Goal: Find specific page/section: Find specific page/section

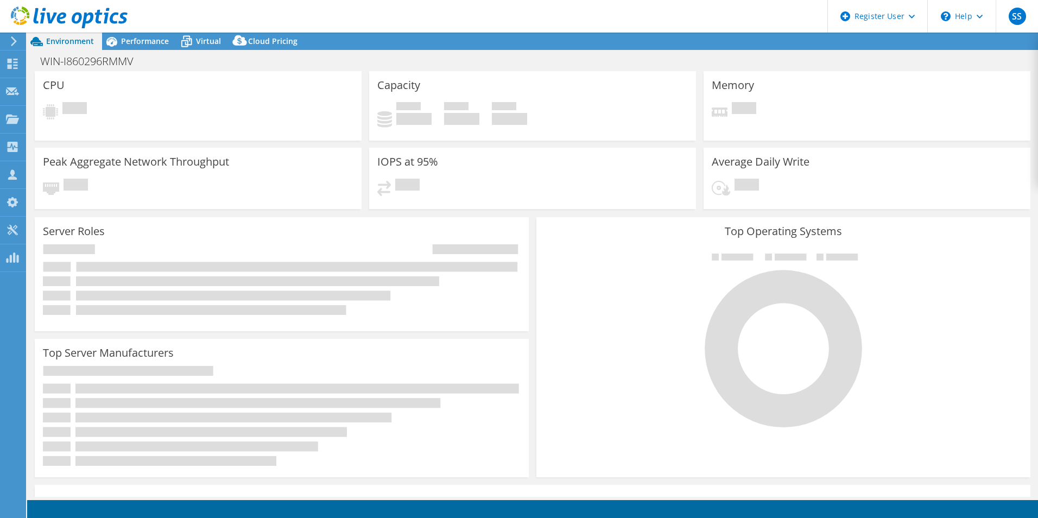
select select "USEast"
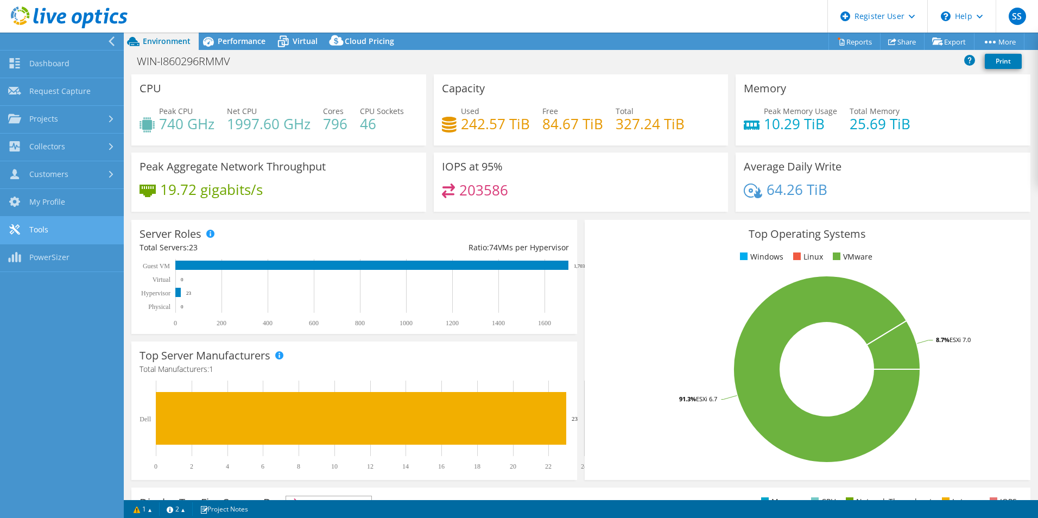
click at [85, 222] on link "Tools" at bounding box center [62, 231] width 124 height 28
